Goal: Task Accomplishment & Management: Use online tool/utility

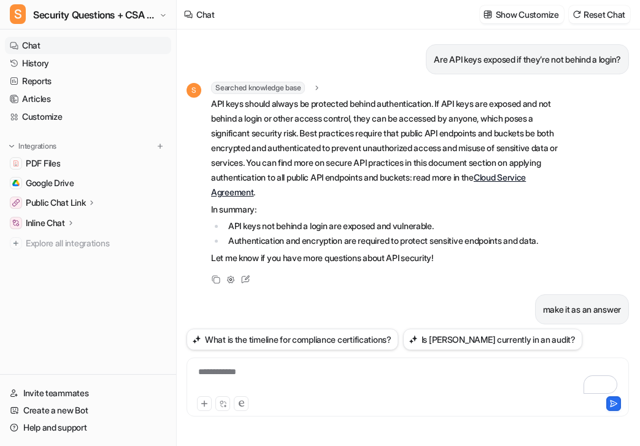
scroll to position [2099, 0]
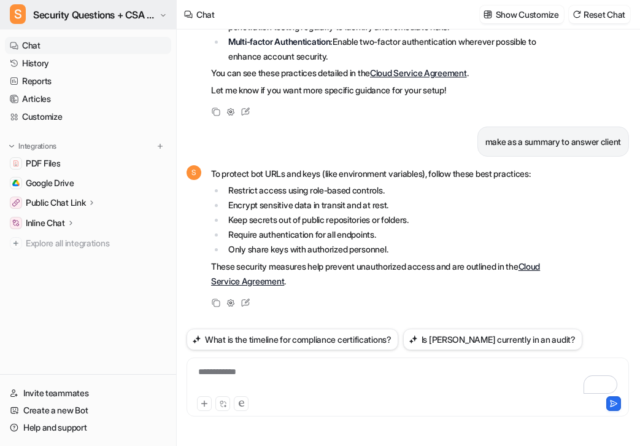
click at [165, 14] on icon "button" at bounding box center [163, 15] width 4 height 2
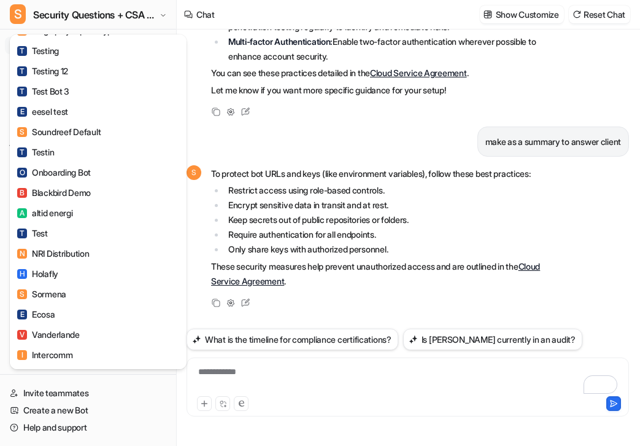
scroll to position [890, 0]
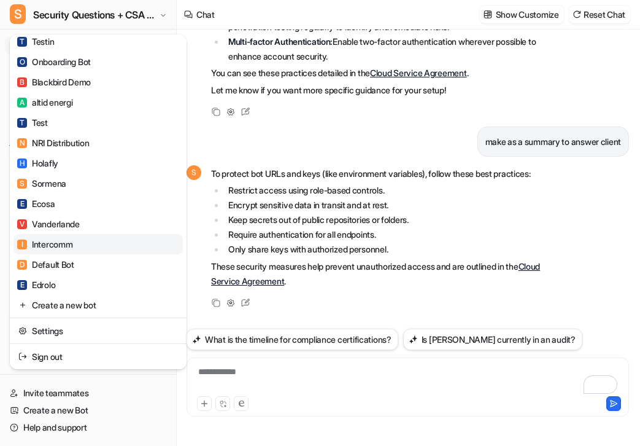
click at [90, 244] on link "I Intercomm" at bounding box center [98, 244] width 169 height 20
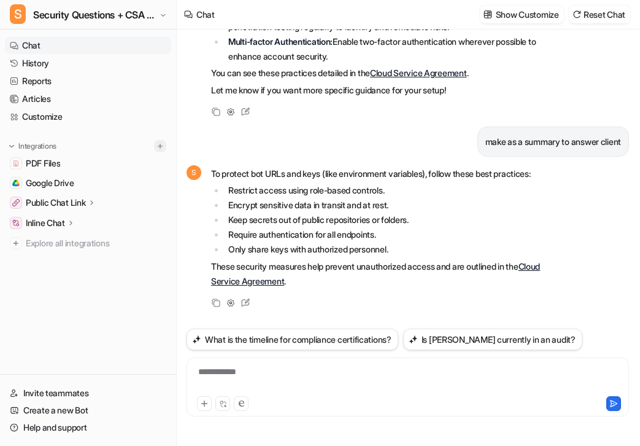
click at [161, 149] on img at bounding box center [160, 146] width 9 height 9
click at [160, 146] on img at bounding box center [160, 146] width 9 height 9
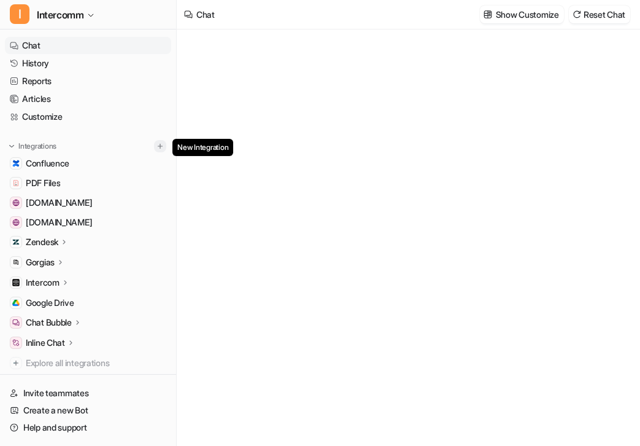
type textarea "**********"
click at [158, 146] on img at bounding box center [160, 146] width 9 height 9
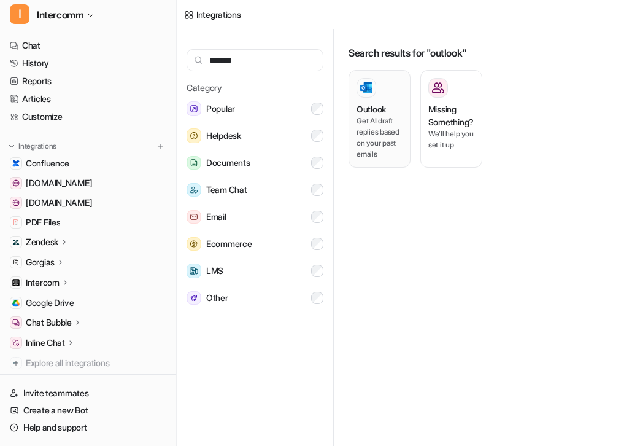
type input "*******"
click at [374, 106] on h3 "Outlook" at bounding box center [371, 109] width 29 height 13
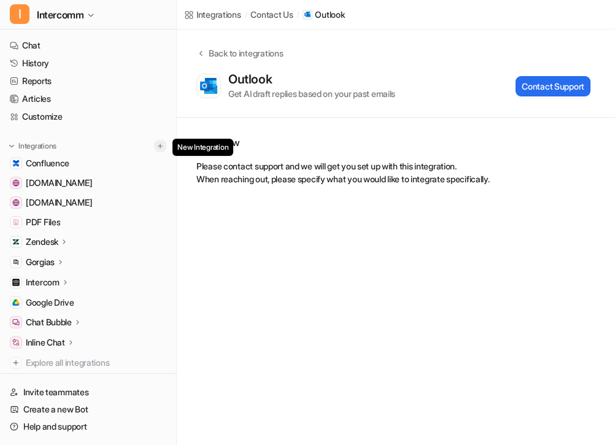
click at [160, 147] on img at bounding box center [160, 146] width 9 height 9
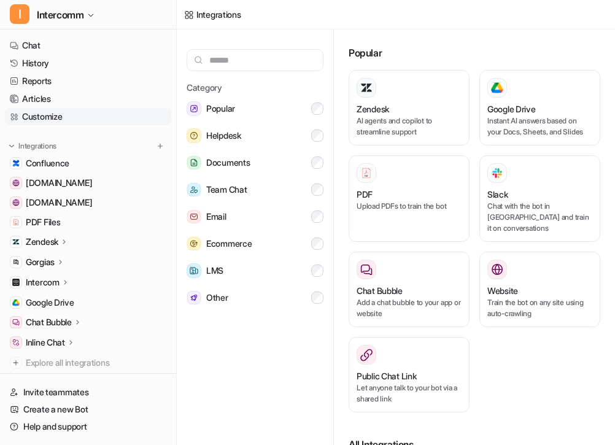
click at [59, 117] on link "Customize" at bounding box center [88, 116] width 166 height 17
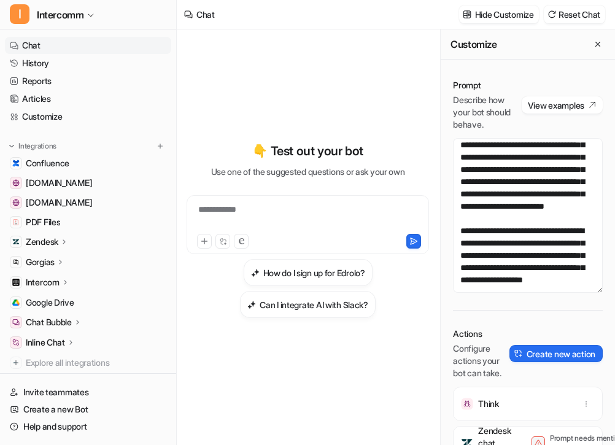
scroll to position [61, 0]
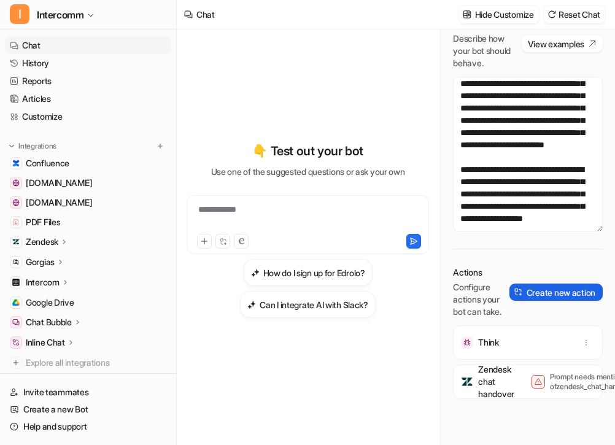
click at [572, 297] on button "Create new action" at bounding box center [556, 292] width 93 height 17
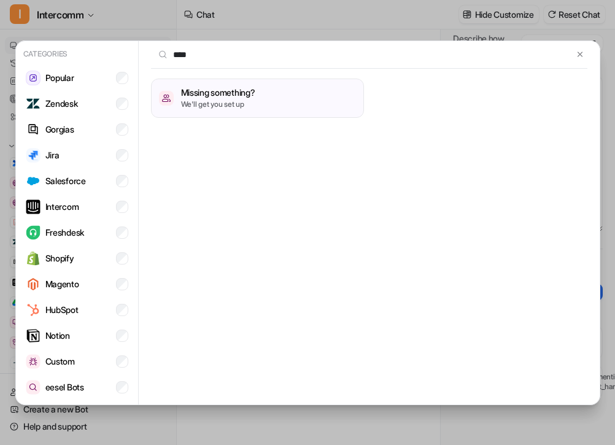
type input "****"
click at [309, 3] on div "Categories Popular Zendesk Gorgias Jira Salesforce Intercom Freshdesk Shopify M…" at bounding box center [308, 222] width 605 height 445
